Goal: Find specific page/section: Find specific page/section

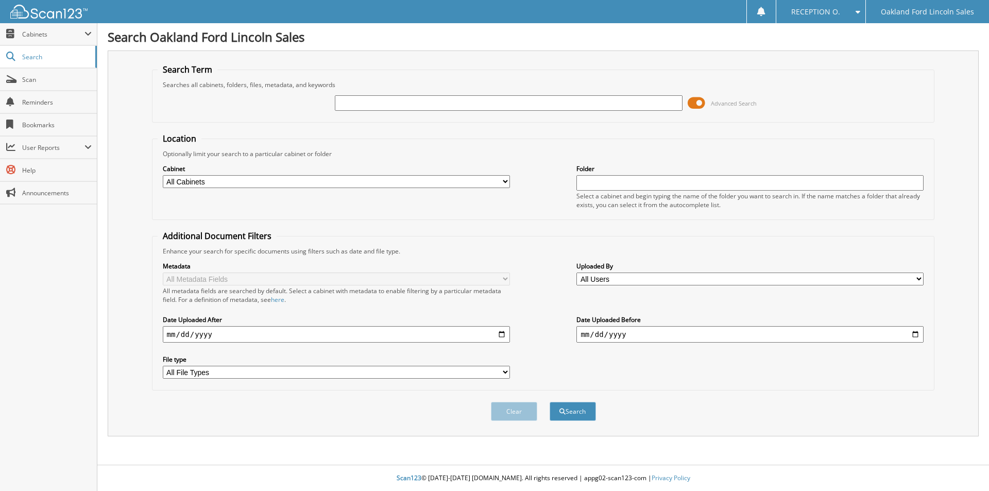
click at [387, 107] on input "text" at bounding box center [508, 102] width 347 height 15
type input "olde tyme"
click at [550, 402] on button "Search" at bounding box center [573, 411] width 46 height 19
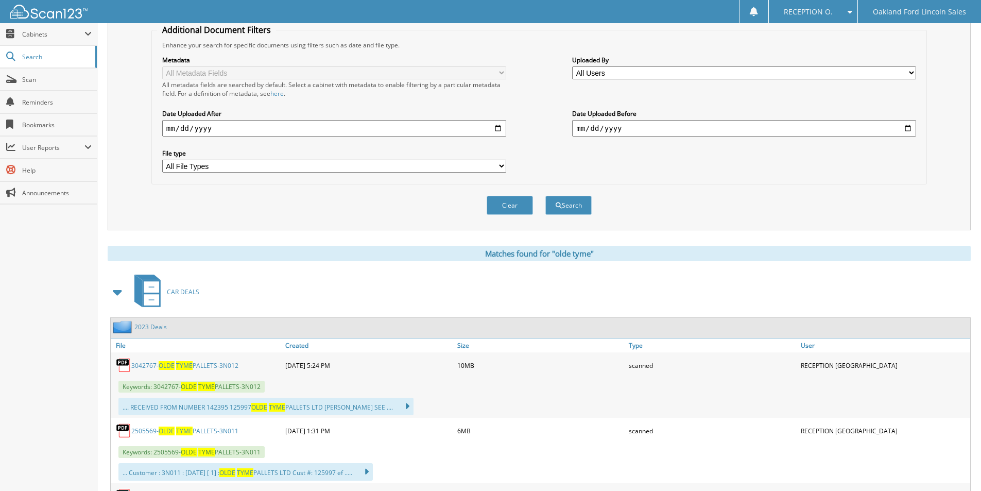
scroll to position [309, 0]
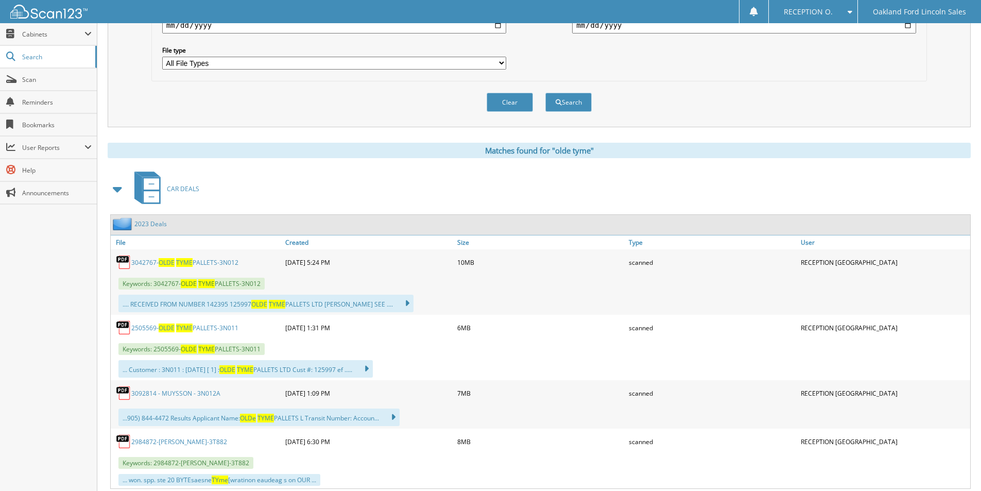
click at [219, 264] on link "3042767- OLDE TYME PALLETS-3N012" at bounding box center [184, 262] width 107 height 9
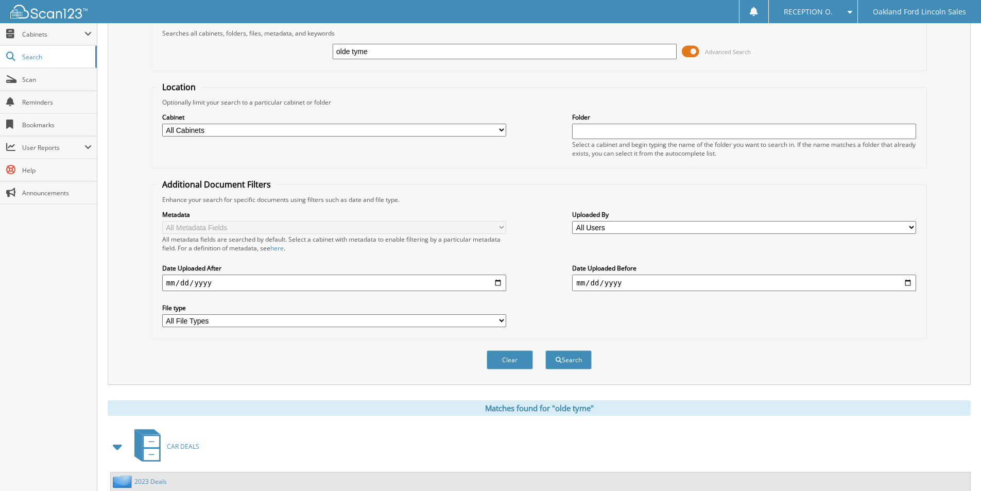
scroll to position [0, 0]
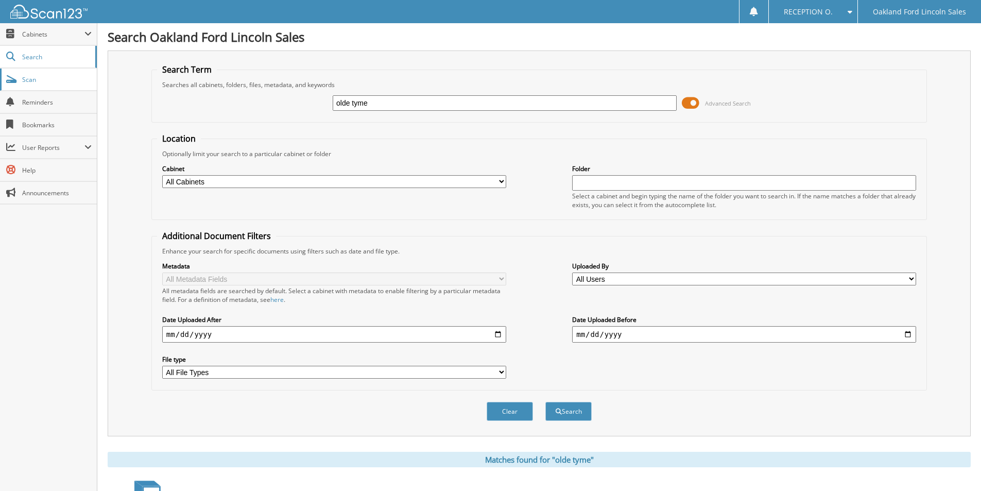
click at [25, 83] on span "Scan" at bounding box center [57, 79] width 70 height 9
